Goal: Information Seeking & Learning: Learn about a topic

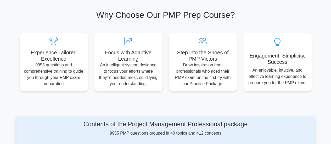
scroll to position [279, 0]
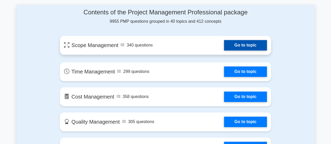
click at [245, 47] on link "Go to topic" at bounding box center [245, 45] width 43 height 10
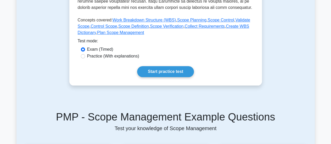
scroll to position [239, 0]
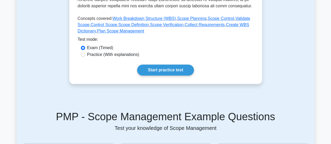
click at [87, 55] on label "Practice (With explanations)" at bounding box center [113, 55] width 52 height 6
click at [85, 55] on input "Practice (With explanations)" at bounding box center [83, 55] width 4 height 4
radio input "true"
click at [176, 72] on link "Start practice test" at bounding box center [165, 70] width 57 height 11
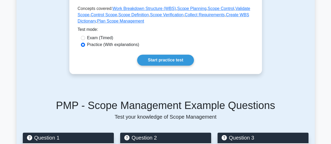
scroll to position [267, 0]
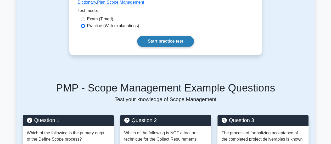
click at [171, 41] on link "Start practice test" at bounding box center [165, 41] width 57 height 11
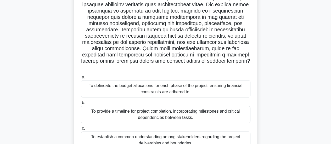
scroll to position [138, 0]
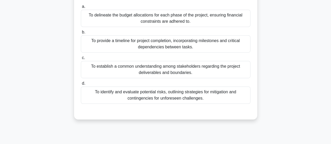
click at [178, 80] on label "d. To identify and evaluate potential risks, outlining strategies for mitigatio…" at bounding box center [165, 92] width 169 height 24
click at [81, 82] on input "d. To identify and evaluate potential risks, outlining strategies for mitigatio…" at bounding box center [81, 83] width 0 height 3
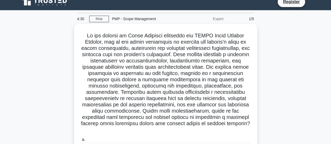
scroll to position [0, 0]
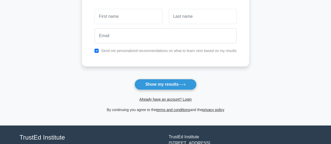
scroll to position [118, 0]
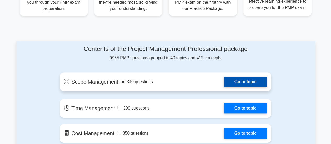
scroll to position [243, 0]
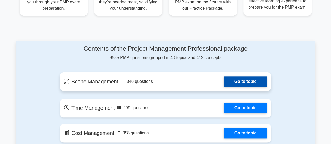
click at [248, 81] on link "Go to topic" at bounding box center [245, 81] width 43 height 10
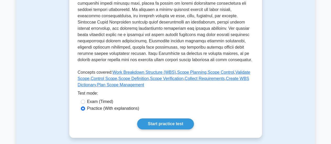
scroll to position [186, 0]
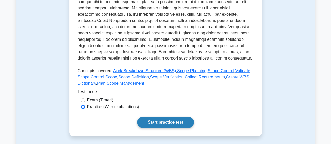
click at [175, 122] on link "Start practice test" at bounding box center [165, 122] width 57 height 11
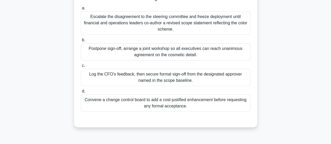
scroll to position [83, 0]
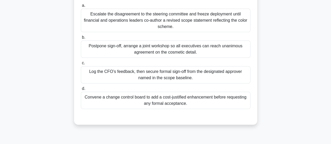
click at [163, 76] on div "Log the CFO’s feedback, then secure formal sign-off from the designated approve…" at bounding box center [165, 74] width 169 height 17
click at [81, 65] on input "c. Log the CFO’s feedback, then secure formal sign-off from the designated appr…" at bounding box center [81, 62] width 0 height 3
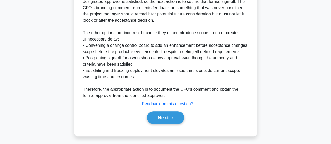
scroll to position [234, 0]
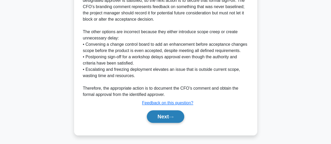
click at [161, 117] on button "Next" at bounding box center [165, 116] width 37 height 13
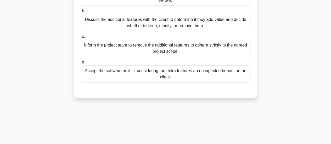
scroll to position [95, 0]
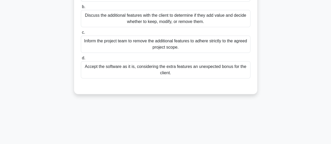
click at [211, 76] on div "Accept the software as it is, considering the extra features an unexpected bonu…" at bounding box center [165, 69] width 169 height 17
click at [81, 60] on input "d. Accept the software as it is, considering the extra features an unexpected b…" at bounding box center [81, 57] width 0 height 3
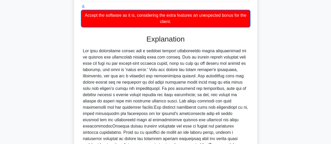
scroll to position [216, 0]
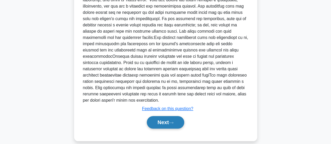
click at [172, 121] on icon at bounding box center [171, 122] width 5 height 3
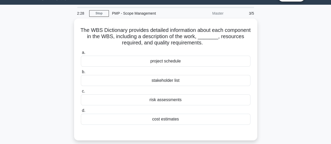
scroll to position [12, 0]
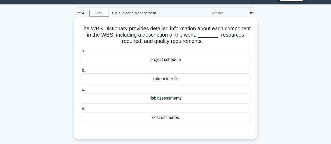
click at [174, 120] on div "cost estimates" at bounding box center [165, 117] width 169 height 11
click at [81, 111] on input "d. cost estimates" at bounding box center [81, 108] width 0 height 3
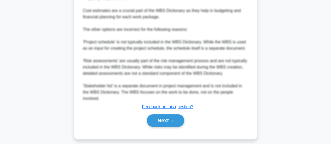
scroll to position [222, 0]
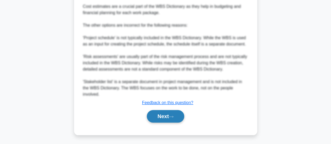
click at [162, 116] on button "Next" at bounding box center [165, 116] width 37 height 13
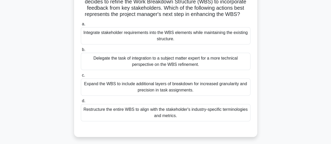
scroll to position [47, 0]
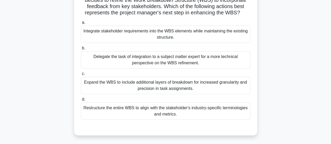
click at [199, 86] on div "Expand the WBS to include additional layers of breakdown for increased granular…" at bounding box center [165, 85] width 169 height 17
click at [81, 76] on input "c. Expand the WBS to include additional layers of breakdown for increased granu…" at bounding box center [81, 73] width 0 height 3
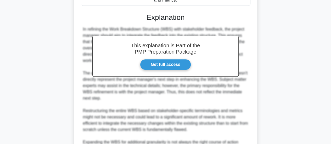
scroll to position [235, 0]
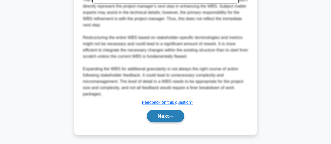
click at [158, 116] on button "Next" at bounding box center [165, 116] width 37 height 13
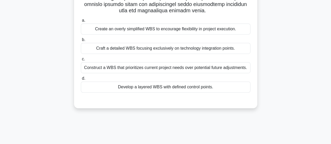
scroll to position [128, 0]
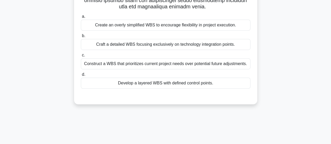
click at [156, 84] on div "Develop a layered WBS with defined control points." at bounding box center [165, 83] width 169 height 11
click at [81, 76] on input "d. Develop a layered WBS with defined control points." at bounding box center [81, 74] width 0 height 3
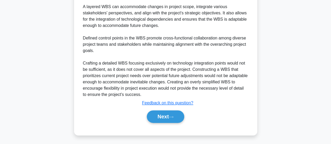
scroll to position [265, 0]
click at [155, 118] on button "Next" at bounding box center [165, 116] width 37 height 13
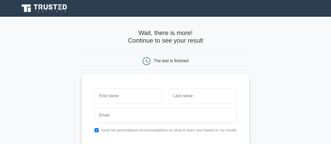
scroll to position [118, 0]
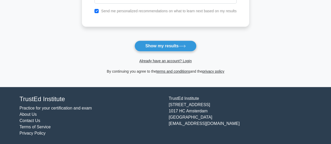
click at [99, 12] on div "Send me personalized recommendations on what to learn next based on my results" at bounding box center [165, 11] width 148 height 6
click at [98, 12] on input "checkbox" at bounding box center [96, 11] width 4 height 4
checkbox input "false"
click at [169, 41] on button "Show my results" at bounding box center [165, 46] width 62 height 11
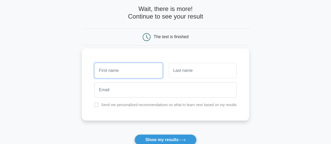
scroll to position [24, 0]
